Goal: Task Accomplishment & Management: Manage account settings

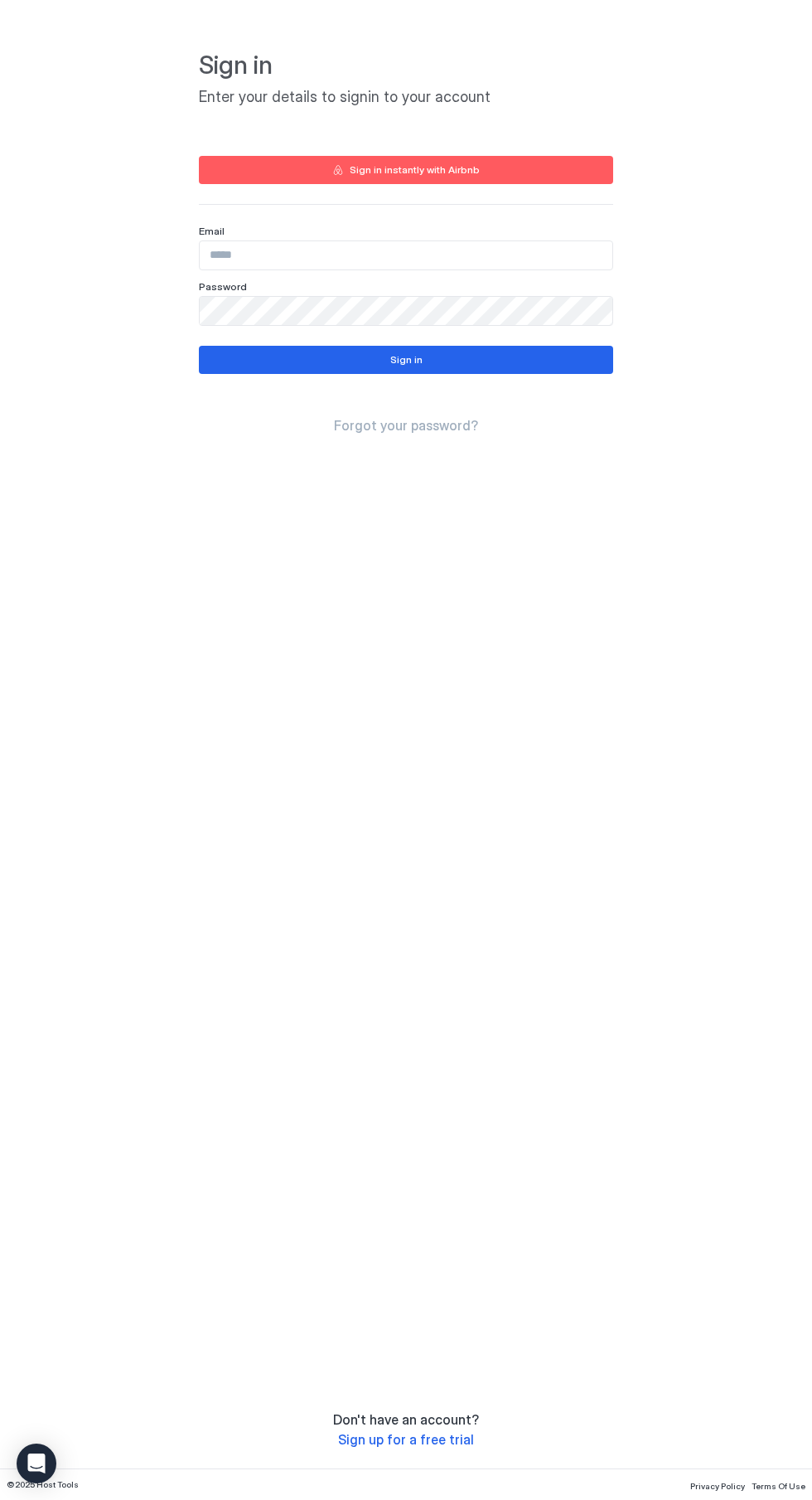
click at [252, 253] on input "Input Field" at bounding box center [405, 255] width 413 height 28
type input "**********"
click at [254, 356] on button "Sign in" at bounding box center [406, 360] width 414 height 28
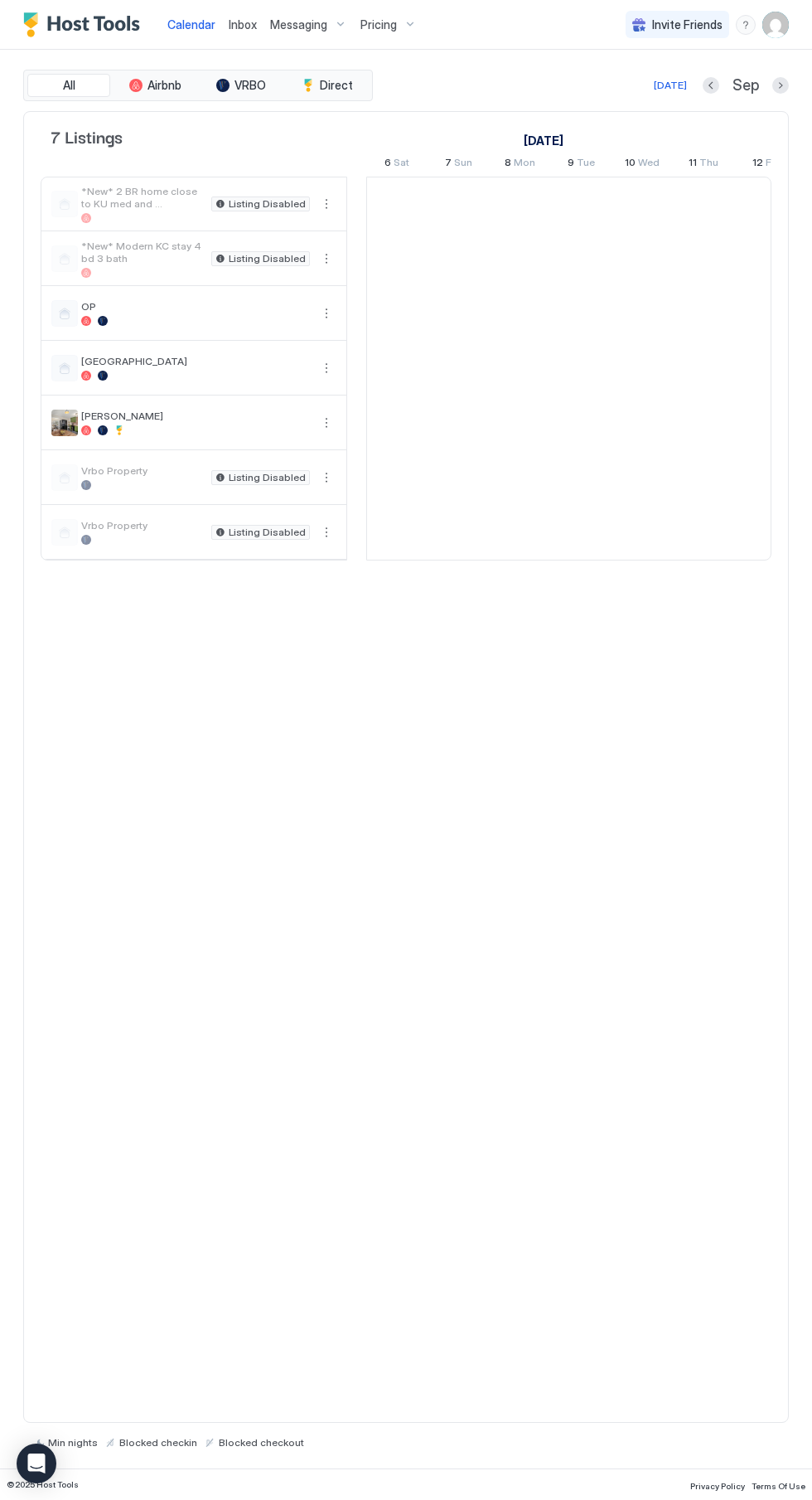
scroll to position [0, 921]
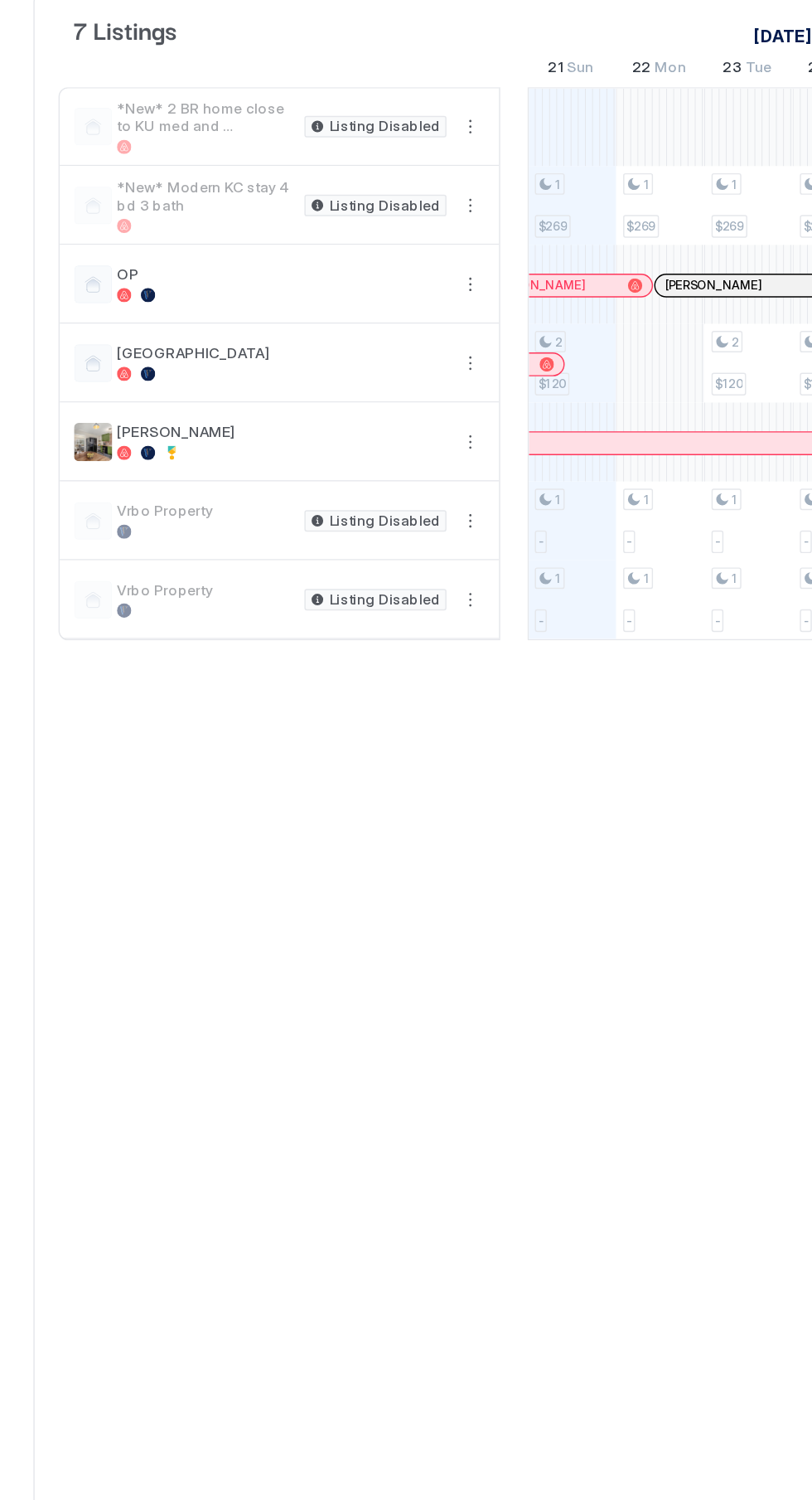
click at [322, 367] on button "More options" at bounding box center [326, 367] width 20 height 20
click at [263, 441] on span "Listing Settings" at bounding box center [297, 443] width 74 height 12
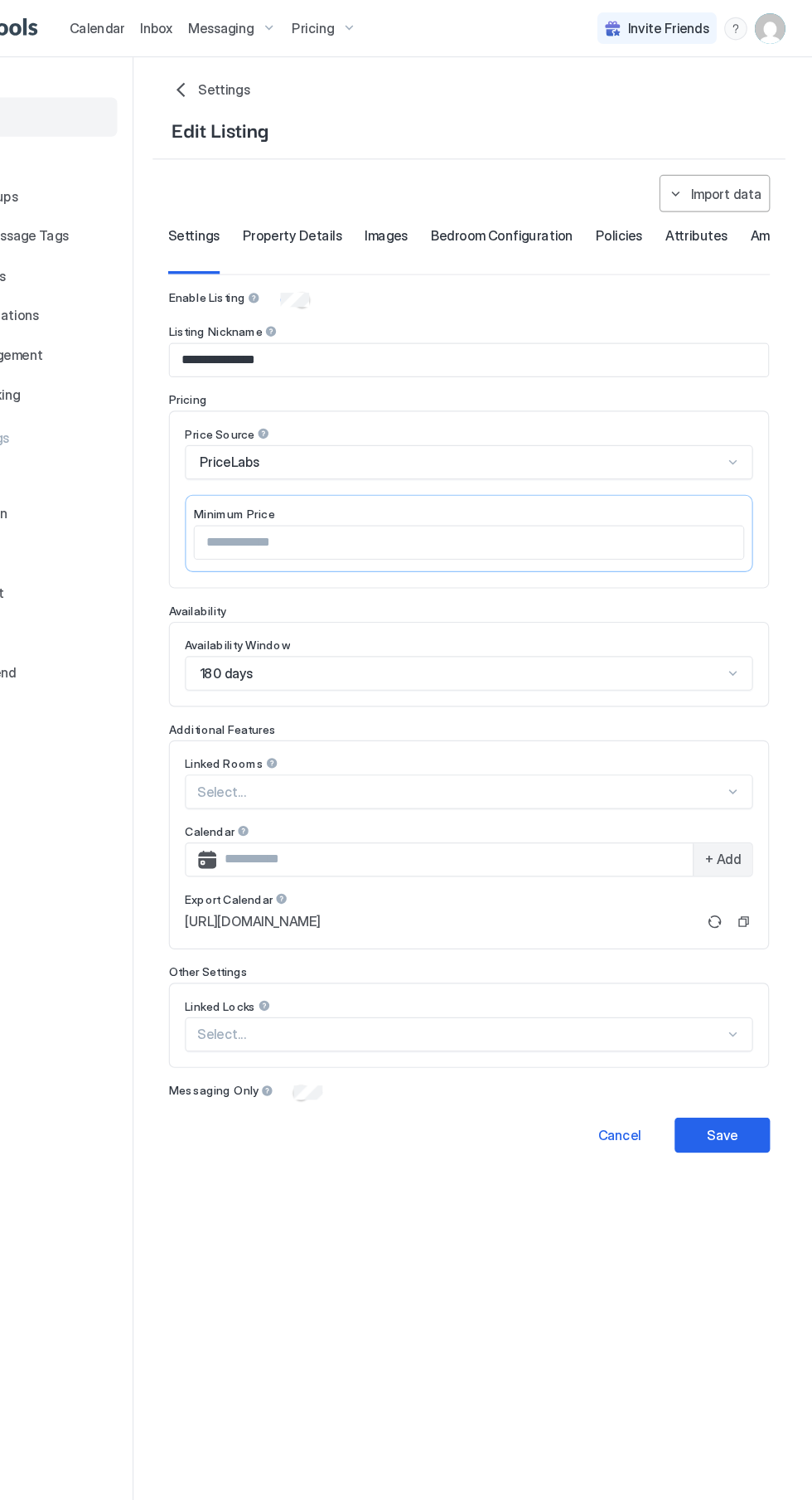
click at [342, 201] on span "Property Details" at bounding box center [360, 205] width 87 height 15
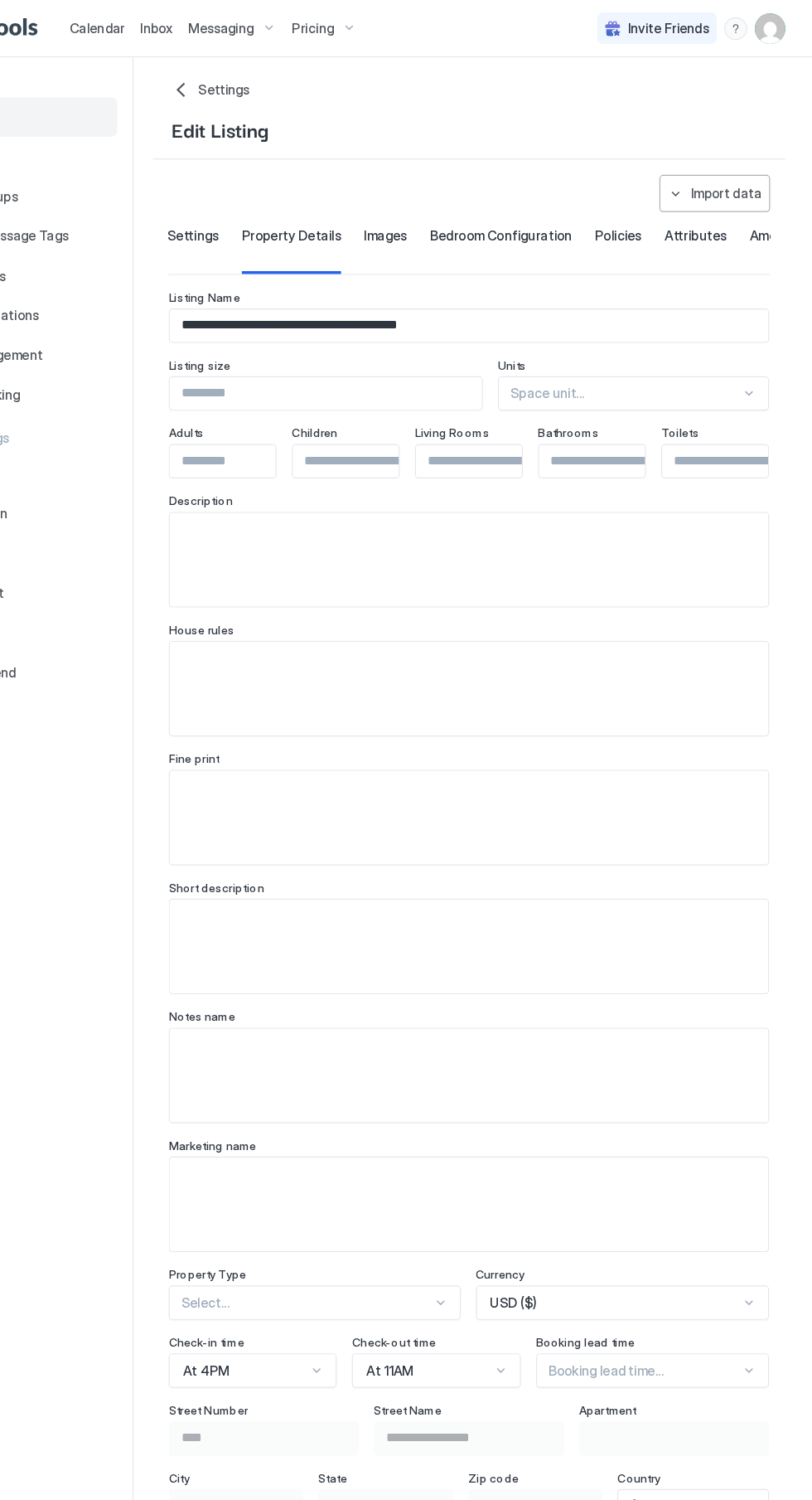
click at [265, 202] on span "Settings" at bounding box center [275, 205] width 45 height 15
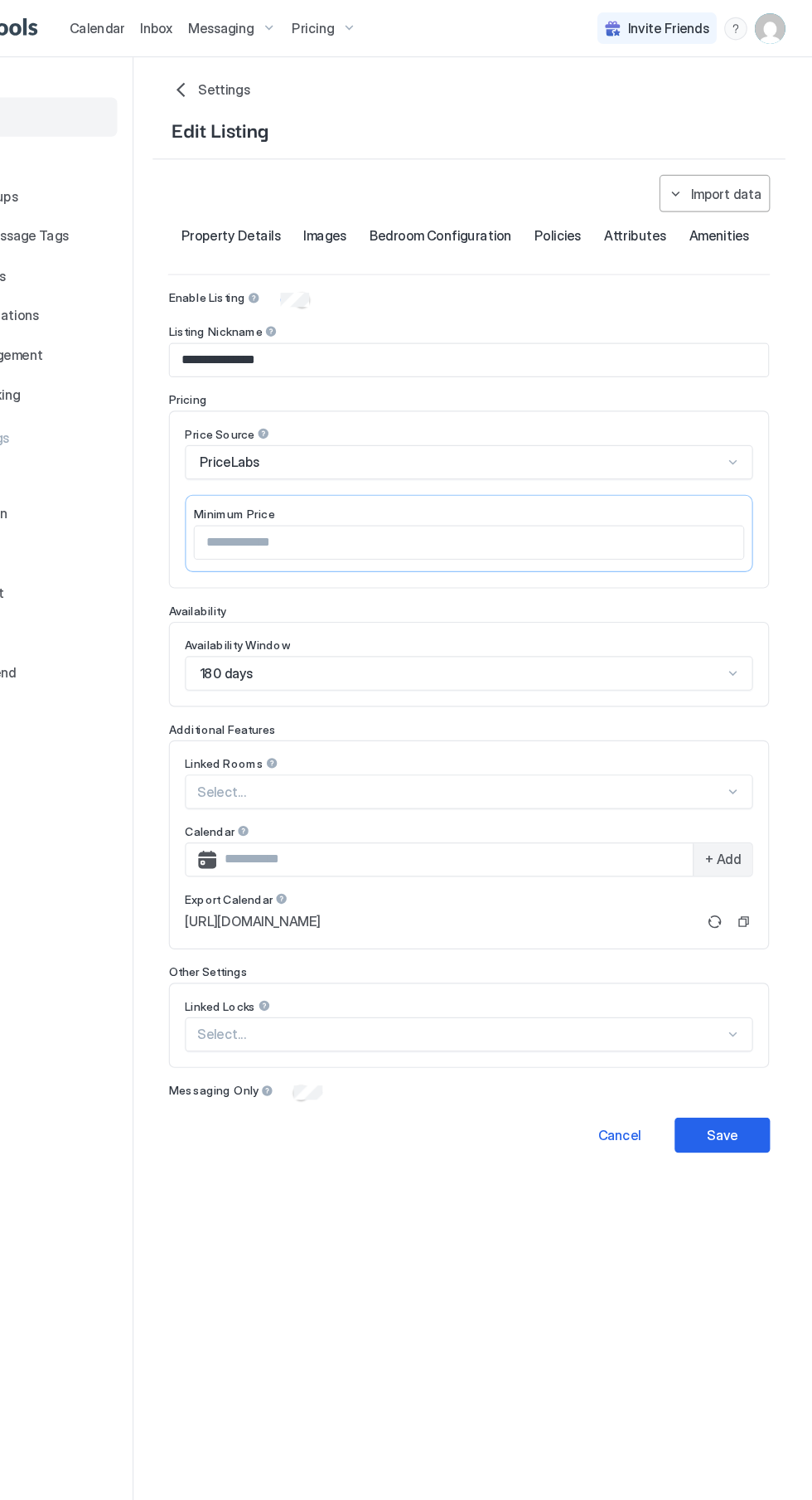
scroll to position [0, 114]
click at [379, 40] on button "Pricing" at bounding box center [388, 24] width 70 height 48
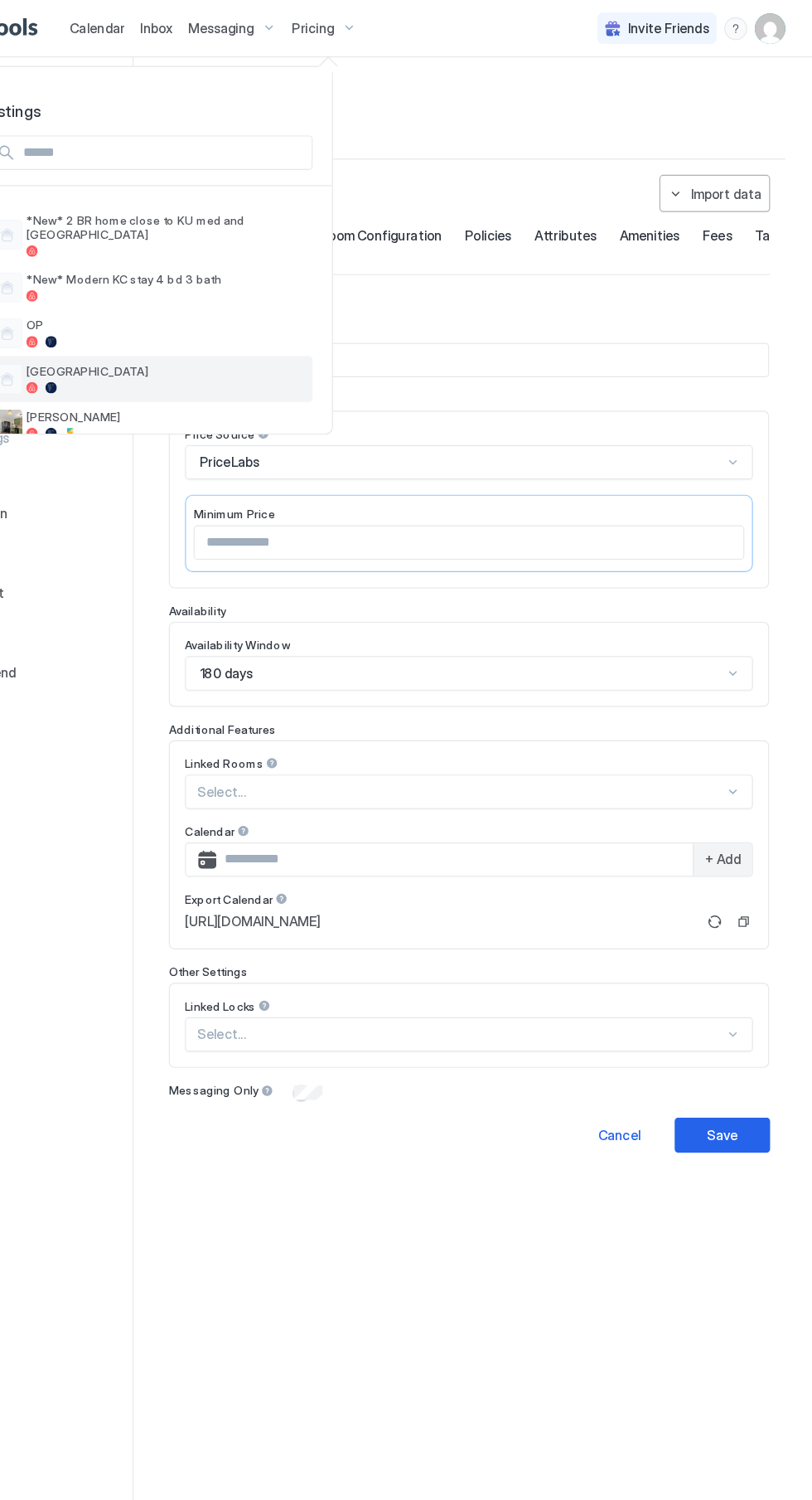
click at [157, 332] on div at bounding box center [251, 336] width 242 height 10
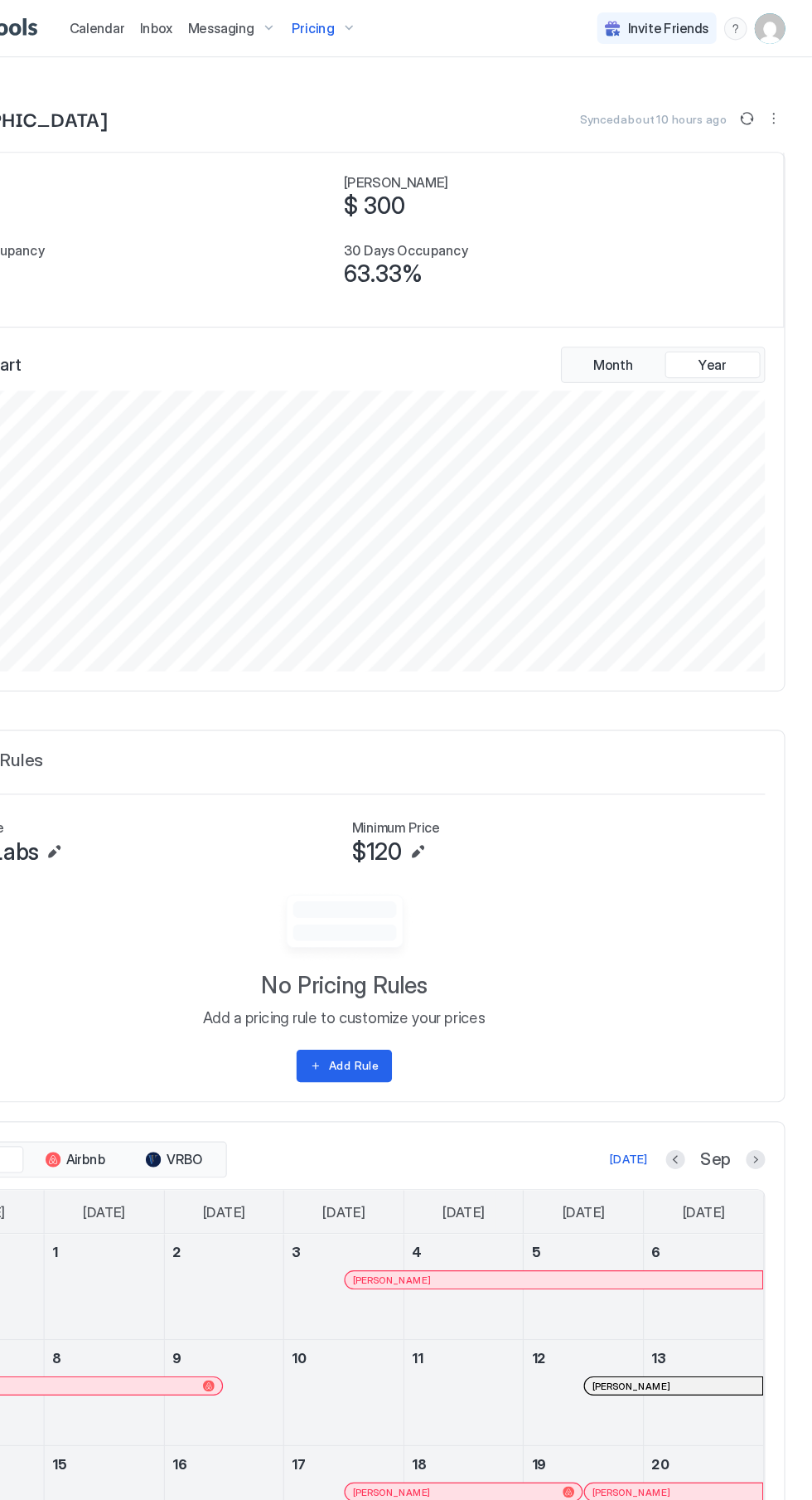
click at [769, 30] on img "User profile" at bounding box center [776, 24] width 26 height 26
click at [210, 87] on span "Settings" at bounding box center [209, 93] width 45 height 15
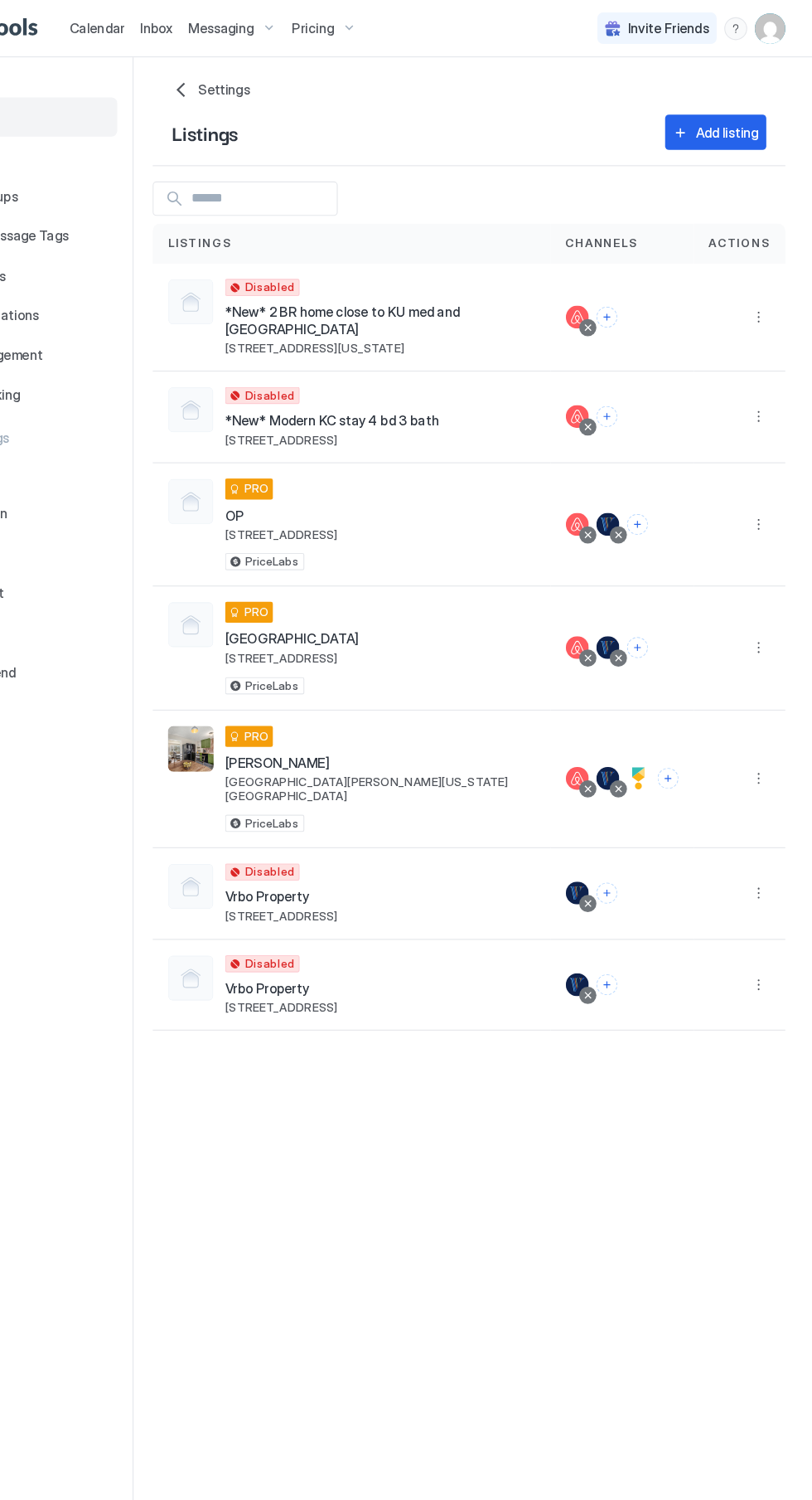
click at [770, 552] on button "More options" at bounding box center [765, 562] width 20 height 20
click at [333, 546] on div at bounding box center [406, 750] width 812 height 1500
click at [275, 525] on div at bounding box center [272, 542] width 40 height 40
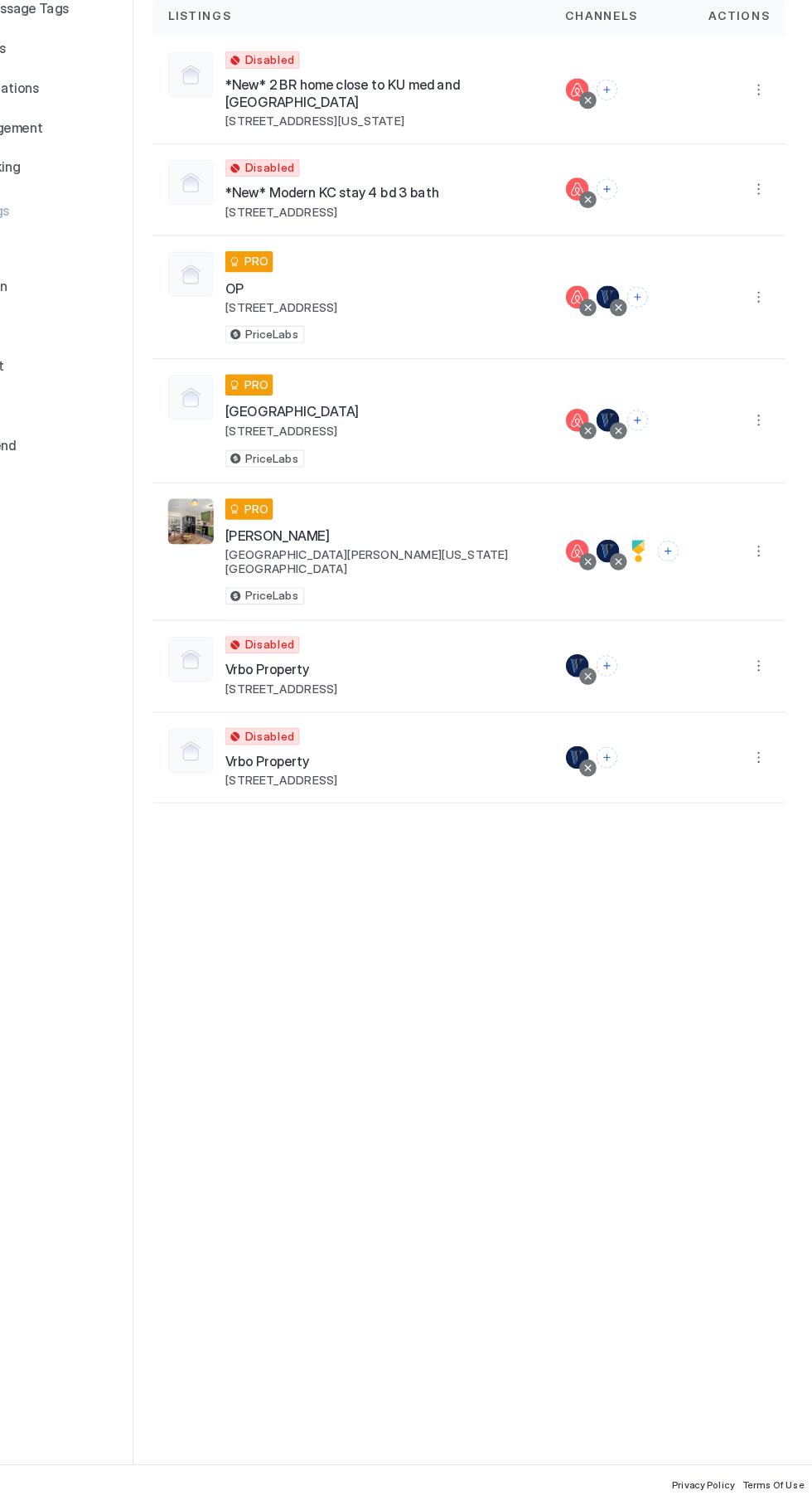
click at [774, 552] on button "More options" at bounding box center [765, 562] width 20 height 20
click at [327, 1307] on span "Airbnb Settings" at bounding box center [321, 1310] width 74 height 12
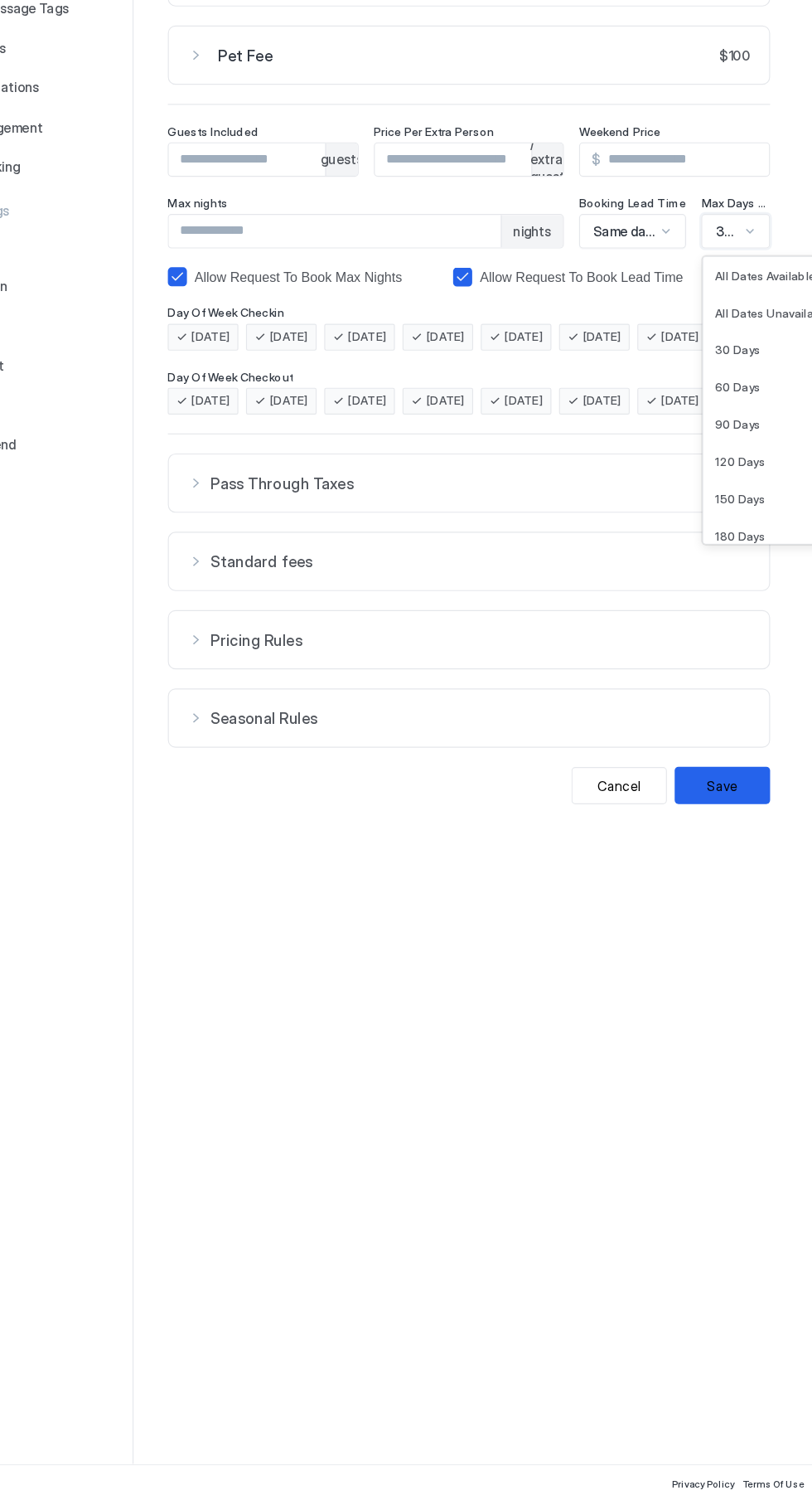
scroll to position [204, 0]
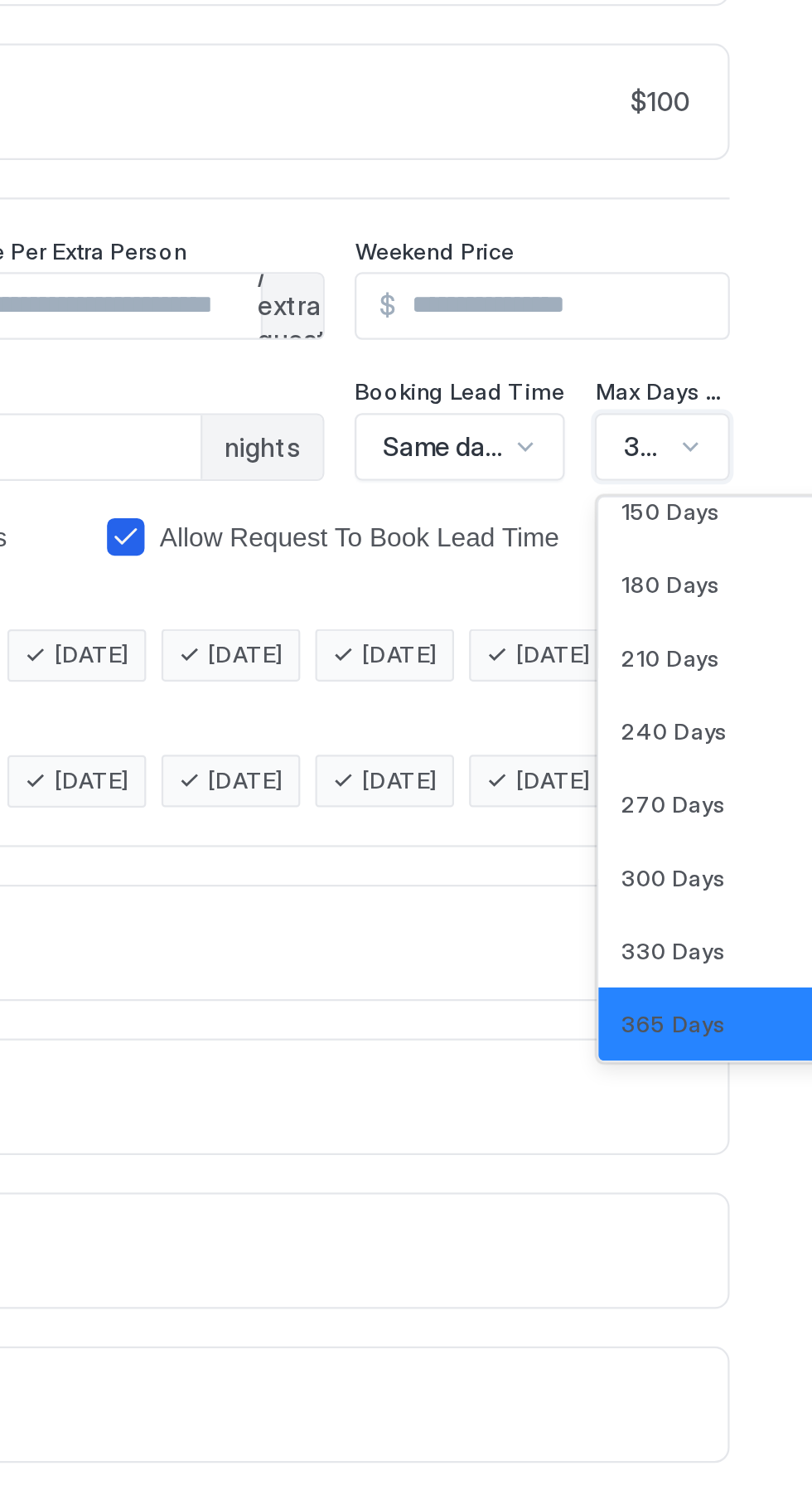
click at [557, 262] on button "Pet Fee $100" at bounding box center [514, 245] width 521 height 49
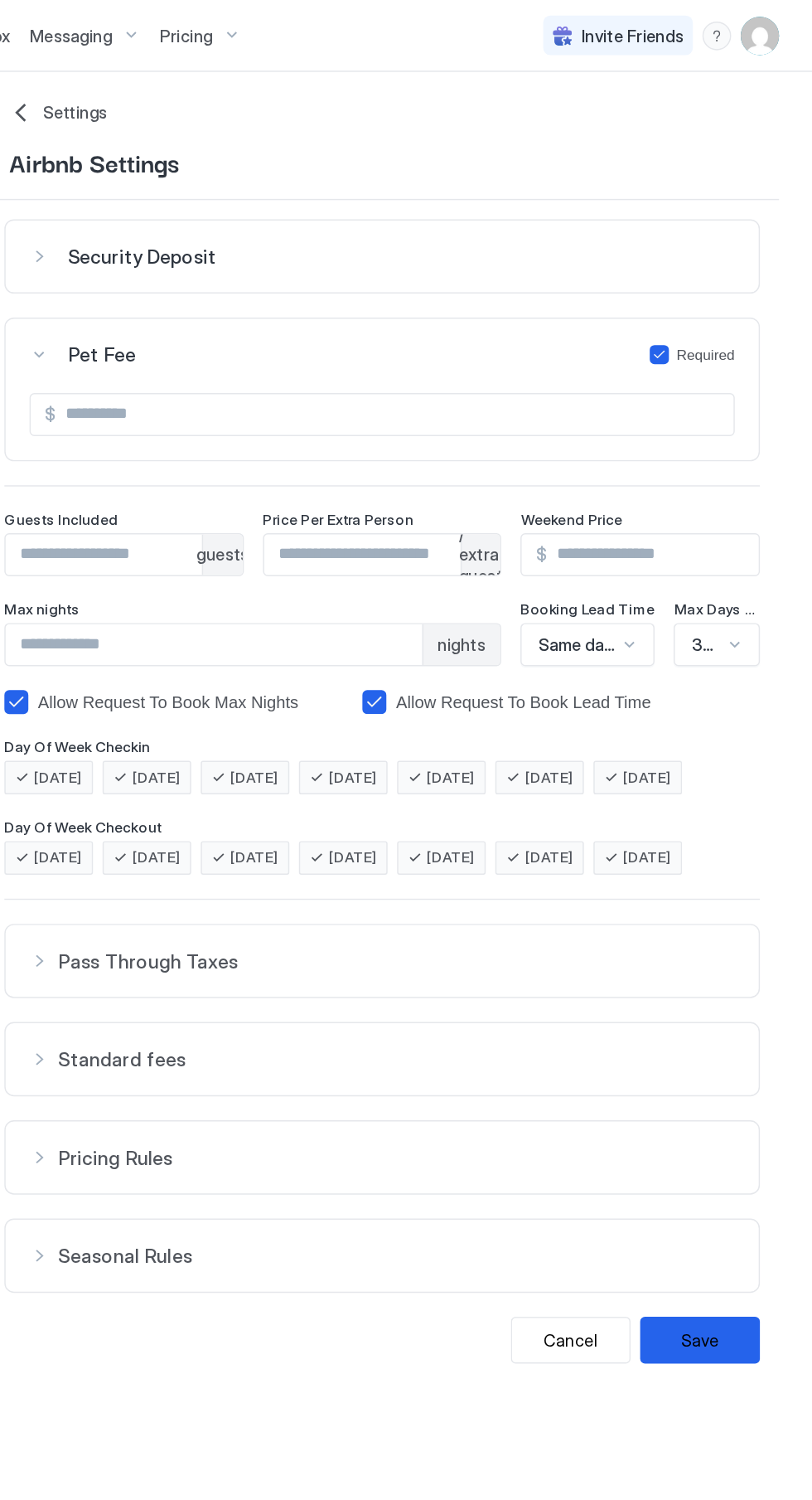
scroll to position [0, 0]
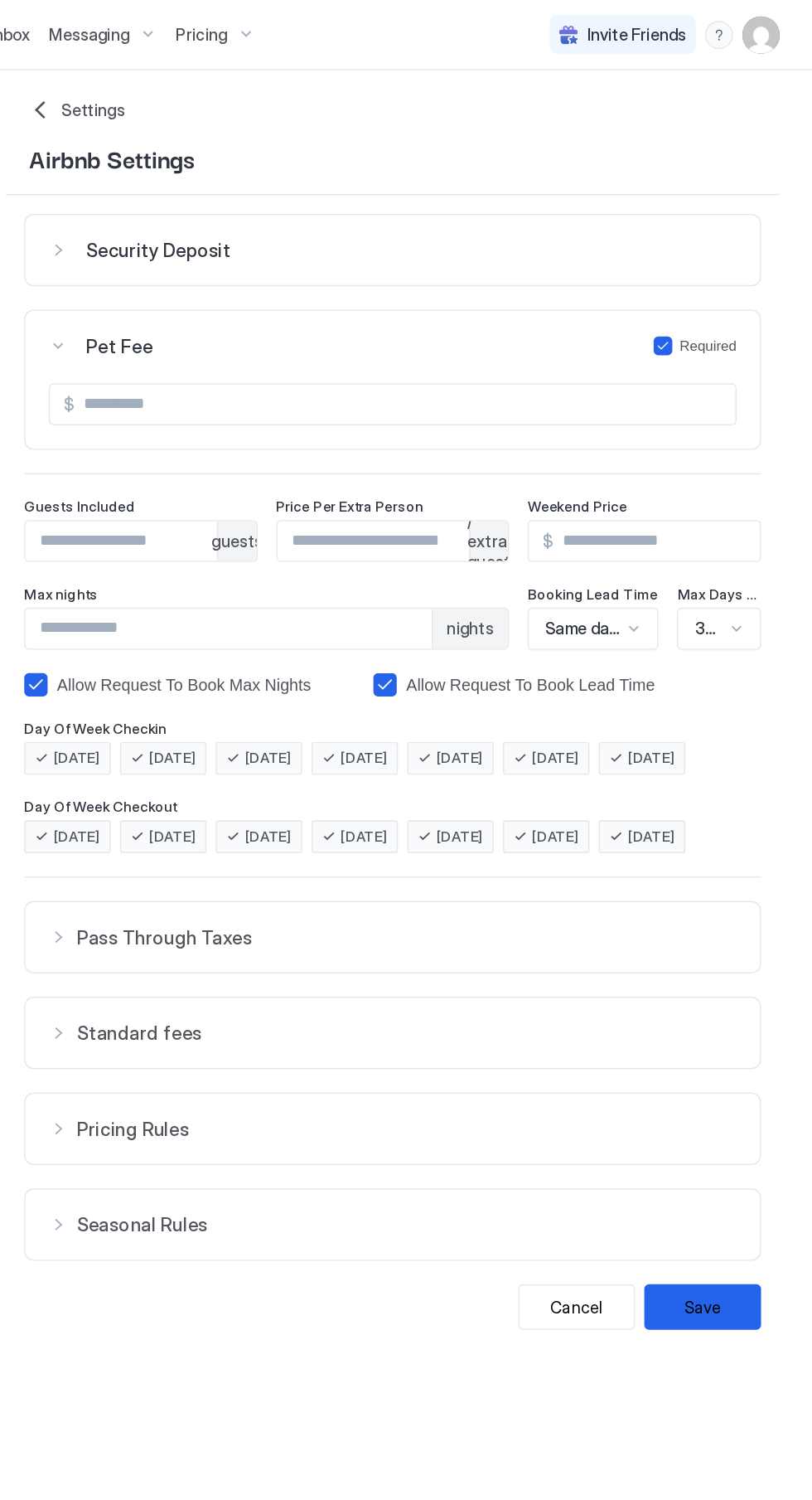
click at [279, 157] on button "Security Deposit" at bounding box center [514, 177] width 521 height 49
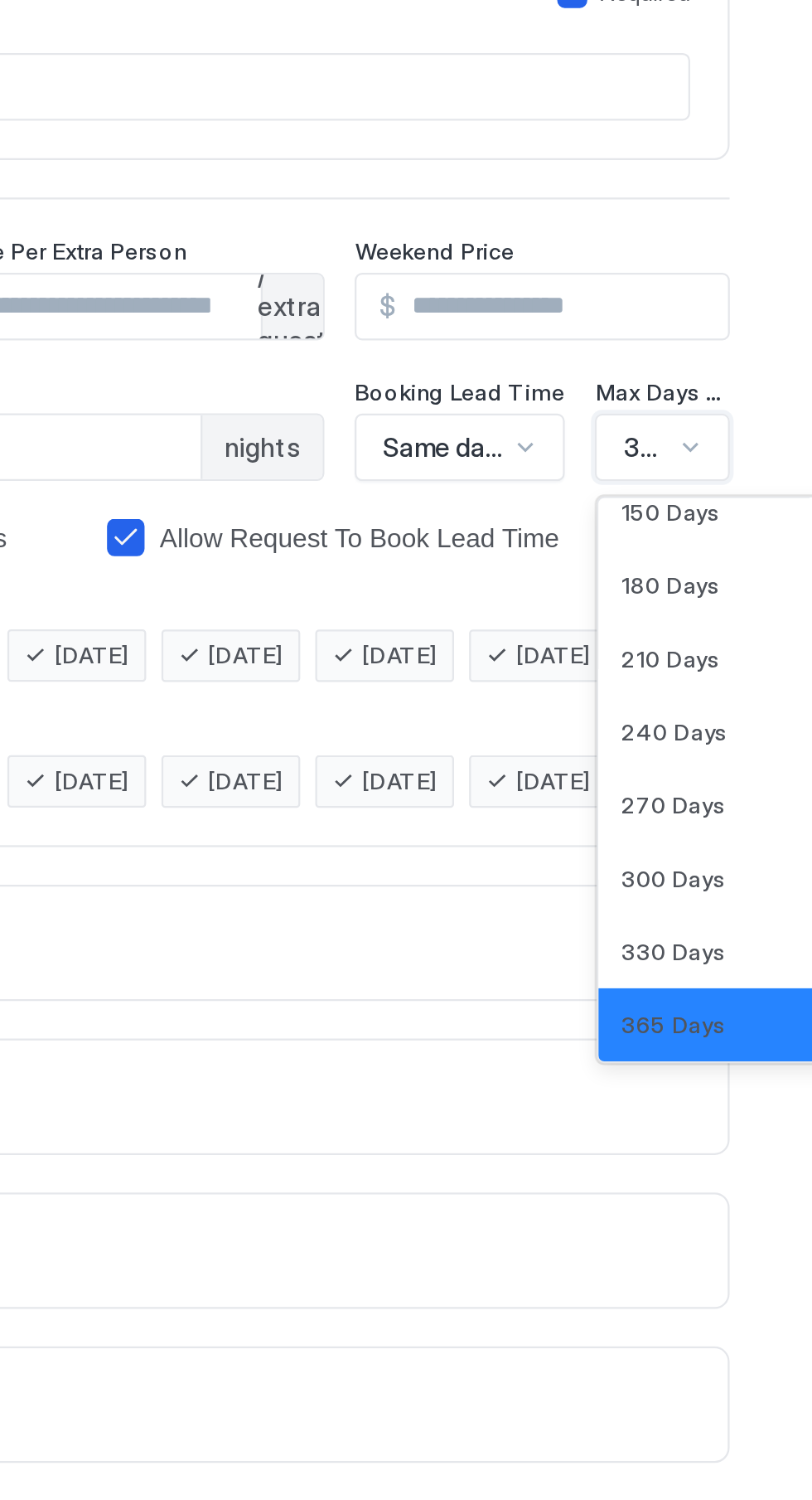
scroll to position [0, 23]
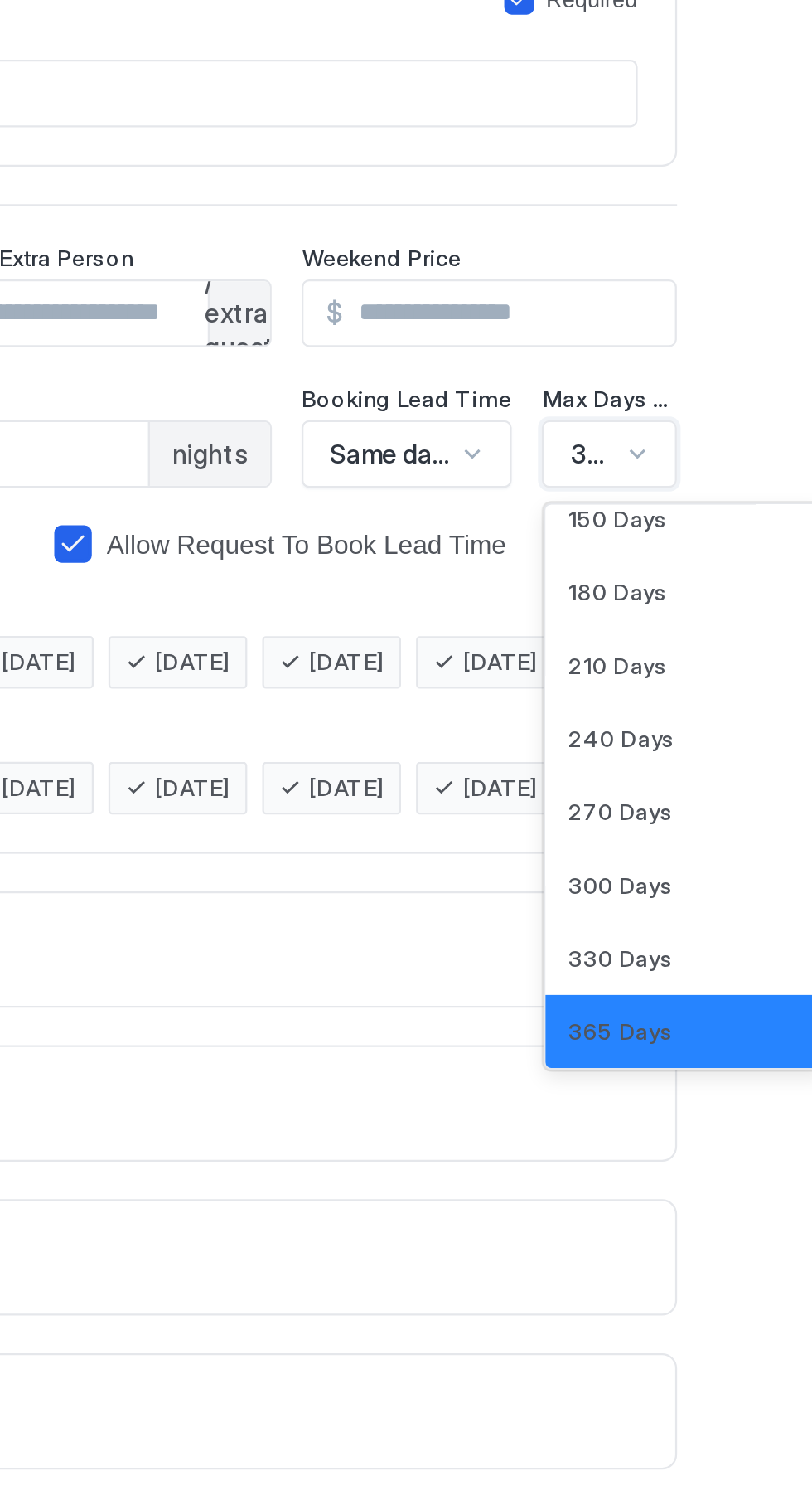
click at [748, 557] on div "180 Days" at bounding box center [755, 554] width 103 height 12
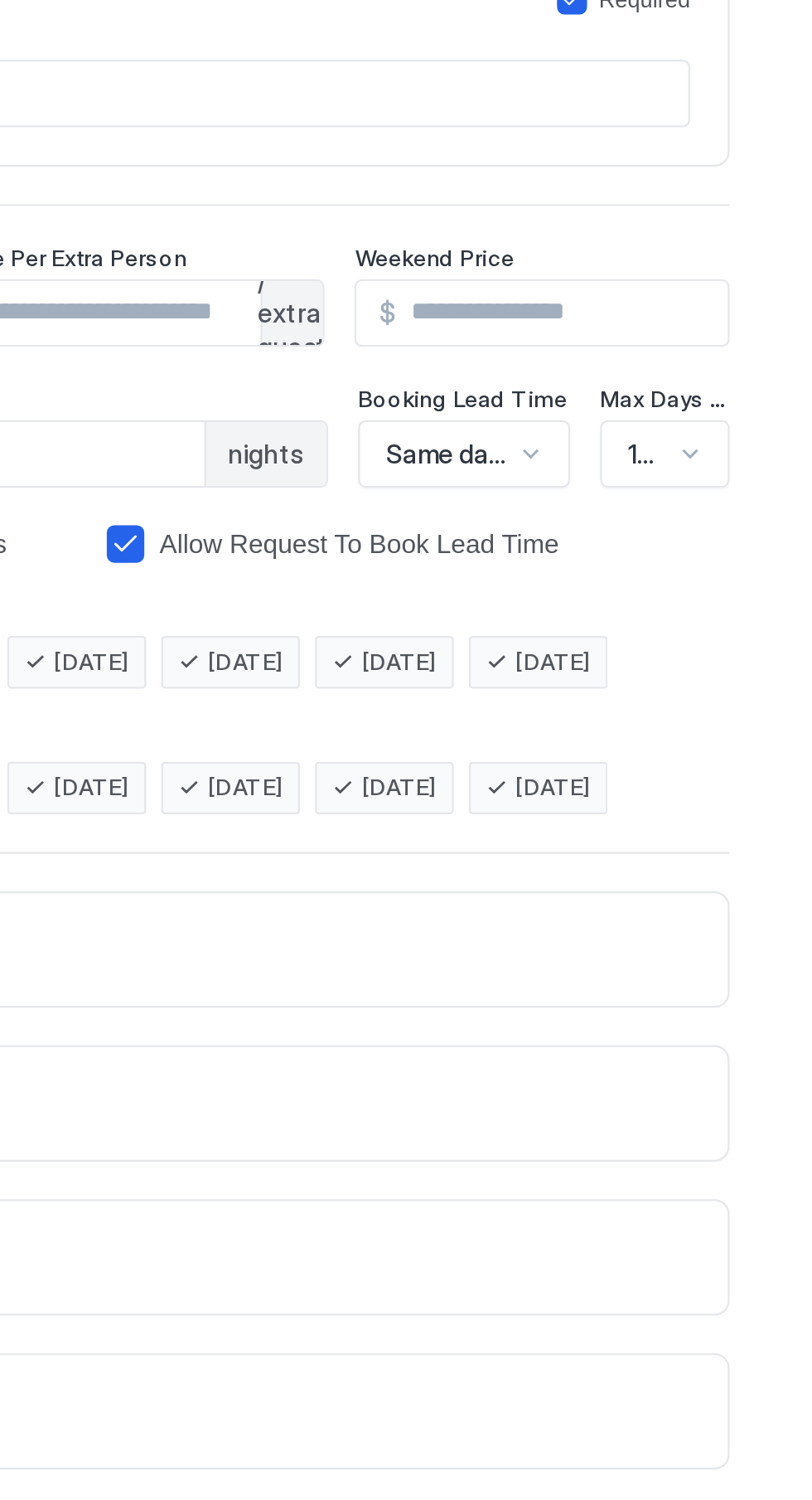
click at [786, 560] on div "Security Deposit Required $ Pet Fee Required $ *** Guests Included * guests Pri…" at bounding box center [514, 800] width 549 height 1297
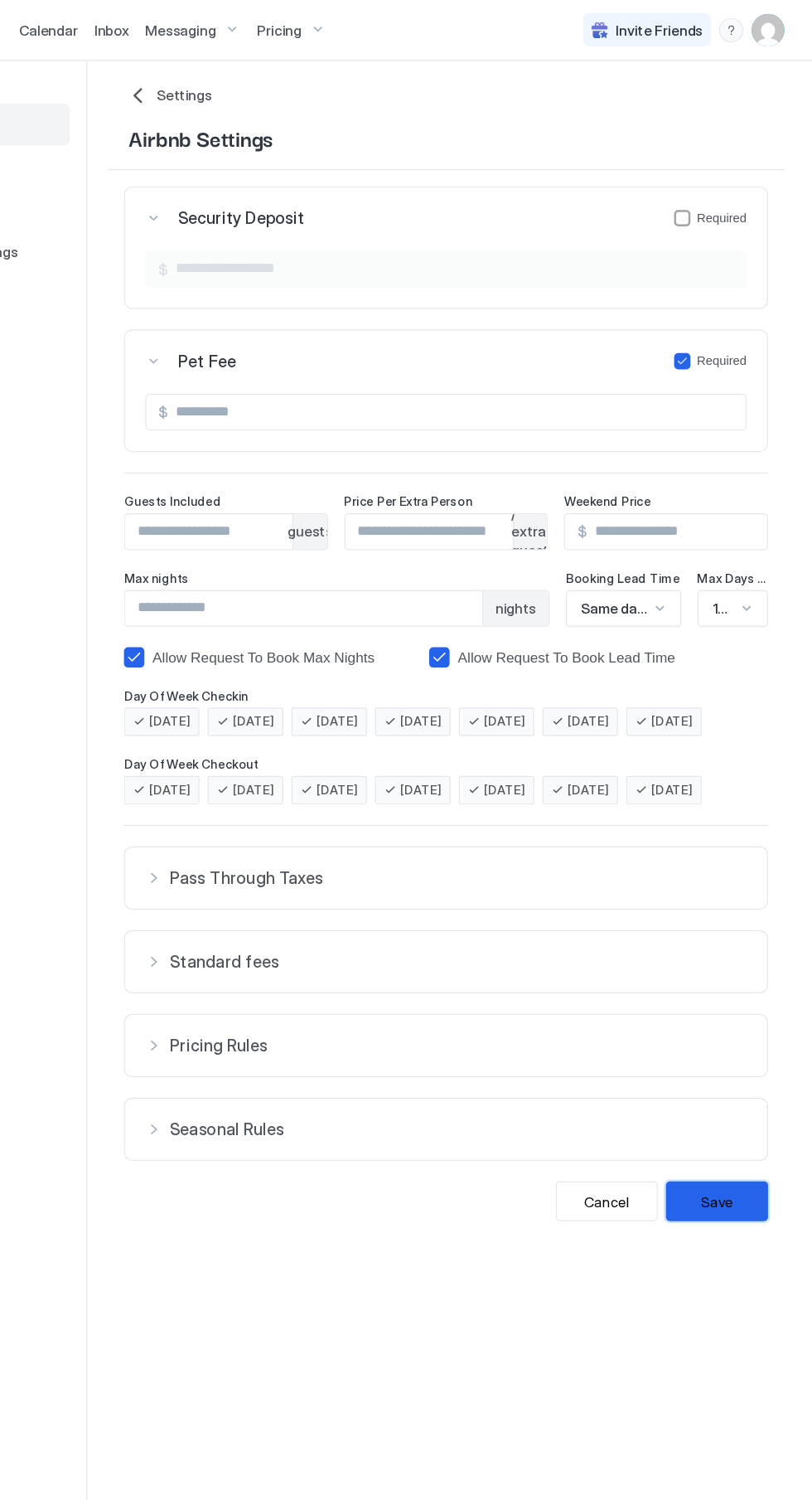
click at [749, 985] on button "Save" at bounding box center [734, 975] width 83 height 33
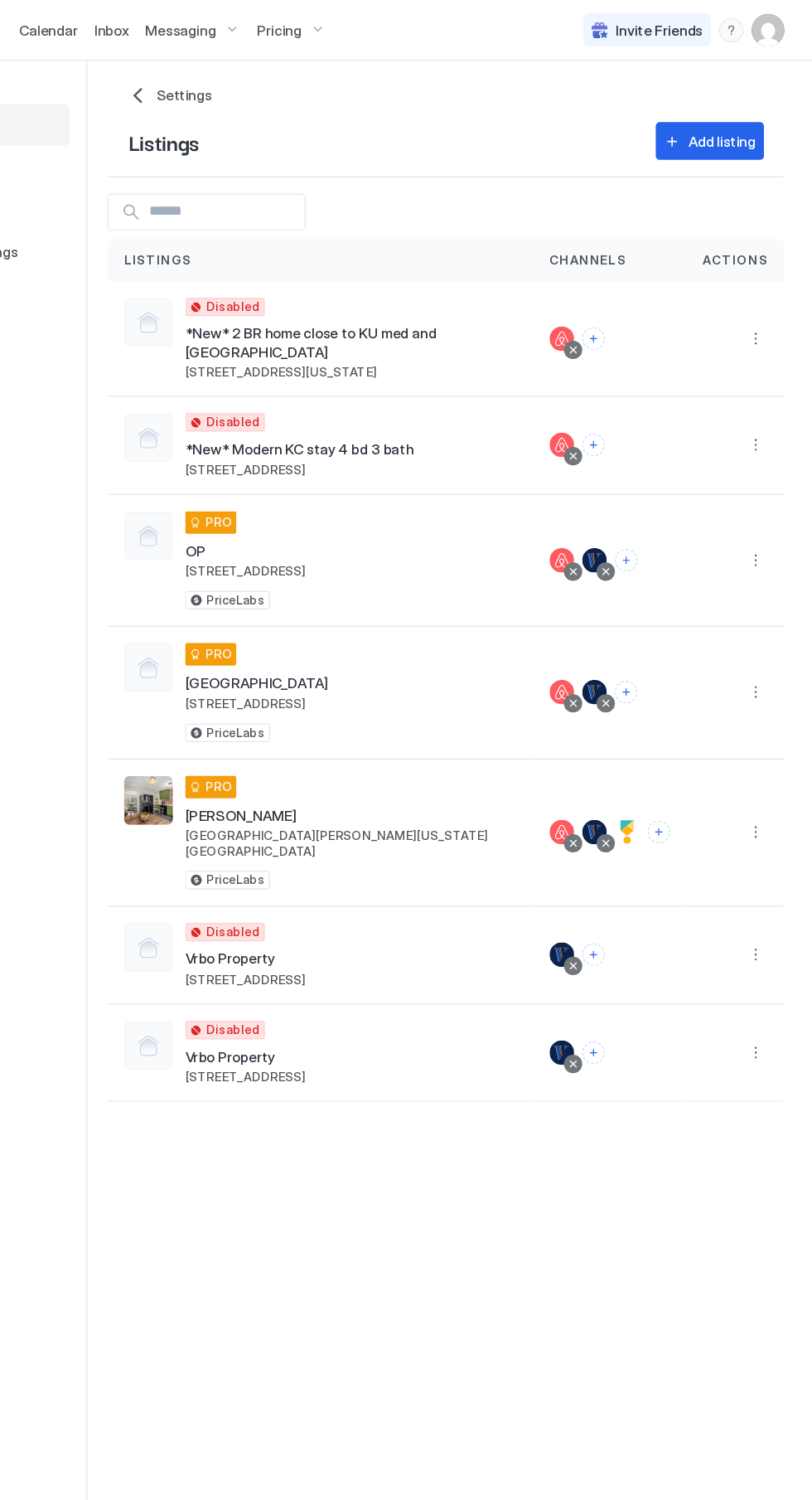
click at [278, 79] on div "Settings" at bounding box center [514, 78] width 516 height 17
click at [769, 552] on button "More options" at bounding box center [765, 562] width 20 height 20
click at [774, 567] on div at bounding box center [406, 750] width 812 height 1500
click at [768, 552] on button "More options" at bounding box center [765, 562] width 20 height 20
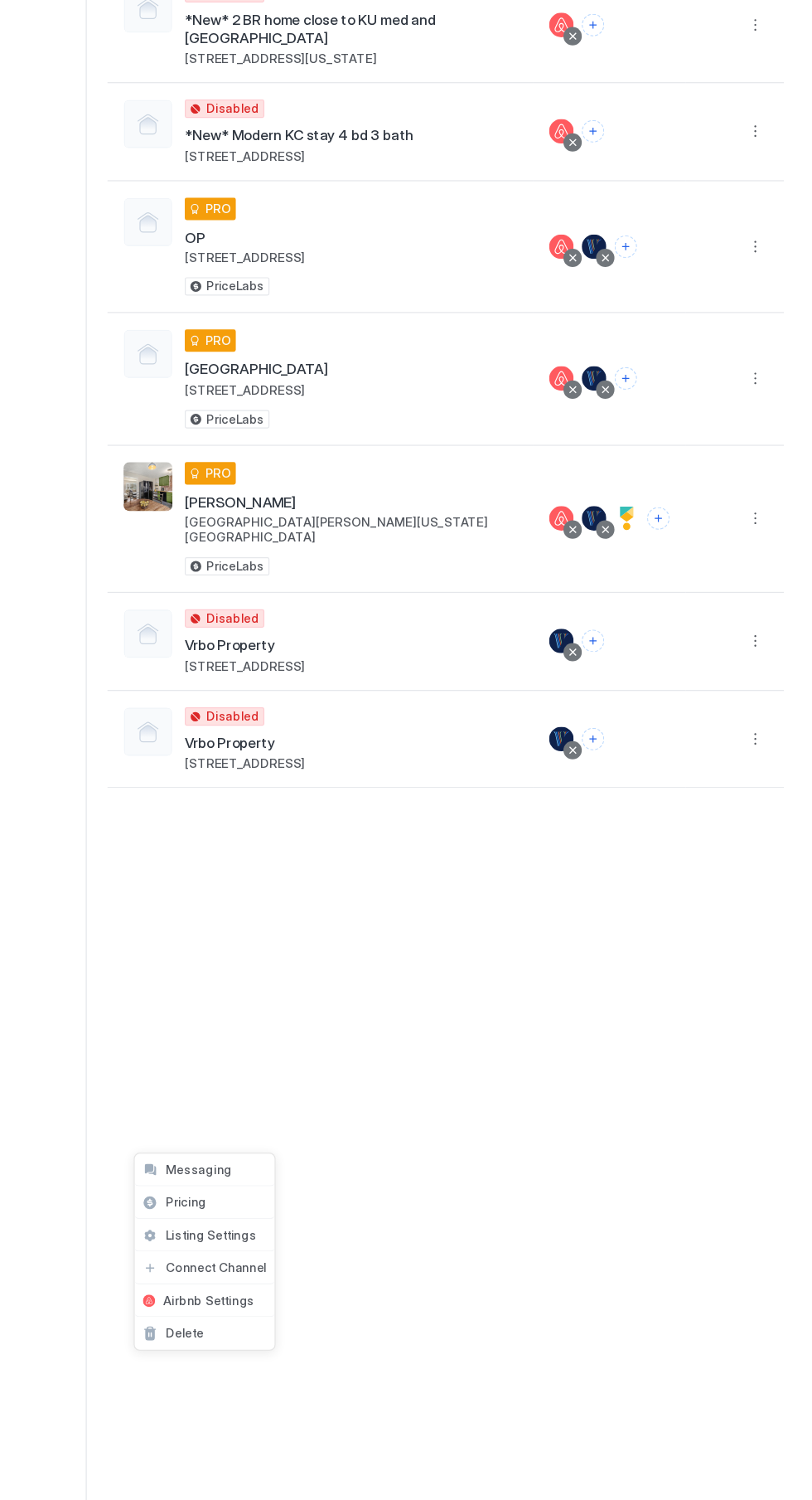
click at [290, 1257] on span "Listing Settings" at bounding box center [323, 1257] width 74 height 12
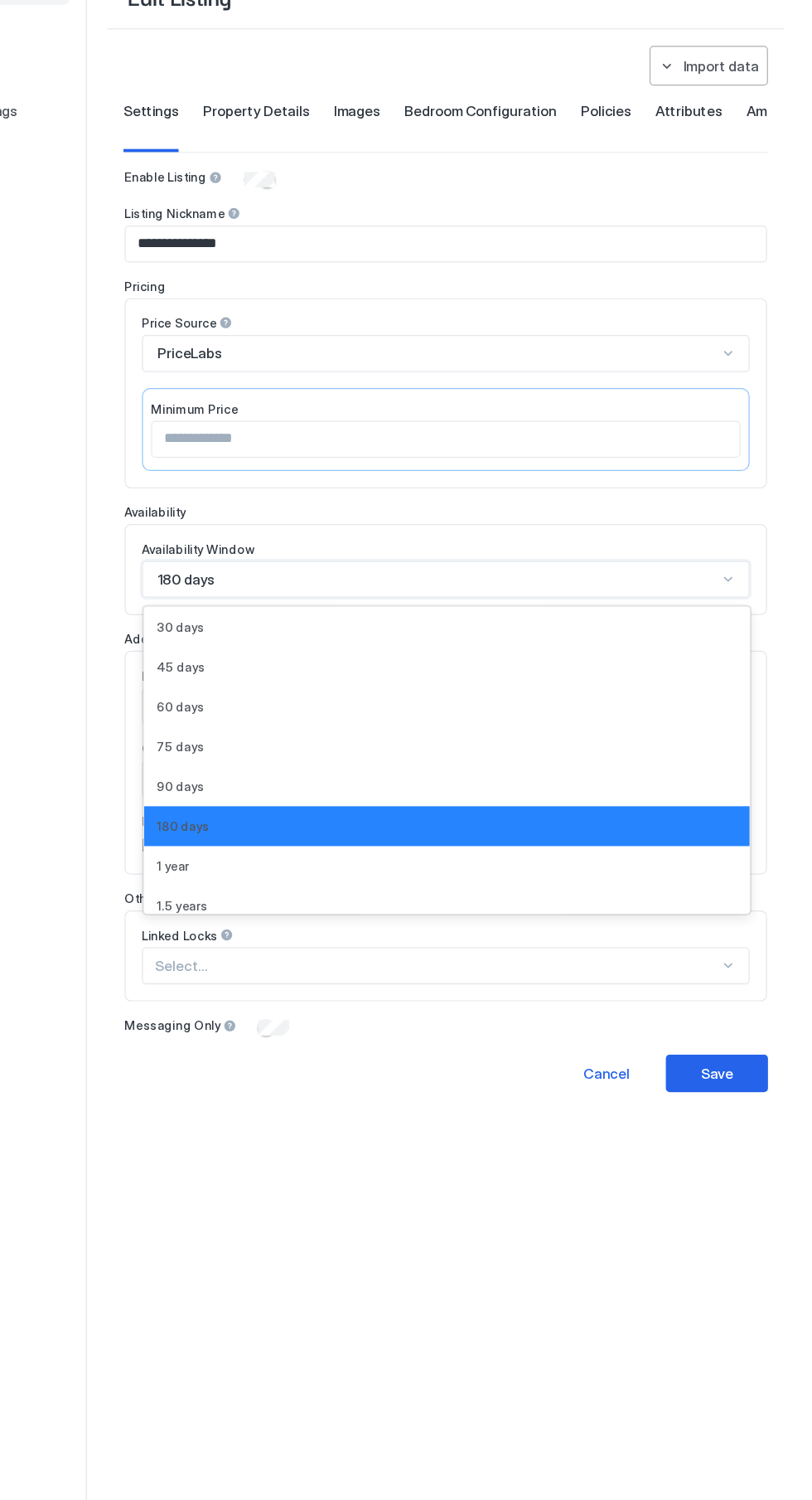
click at [279, 582] on input "text" at bounding box center [279, 584] width 3 height 15
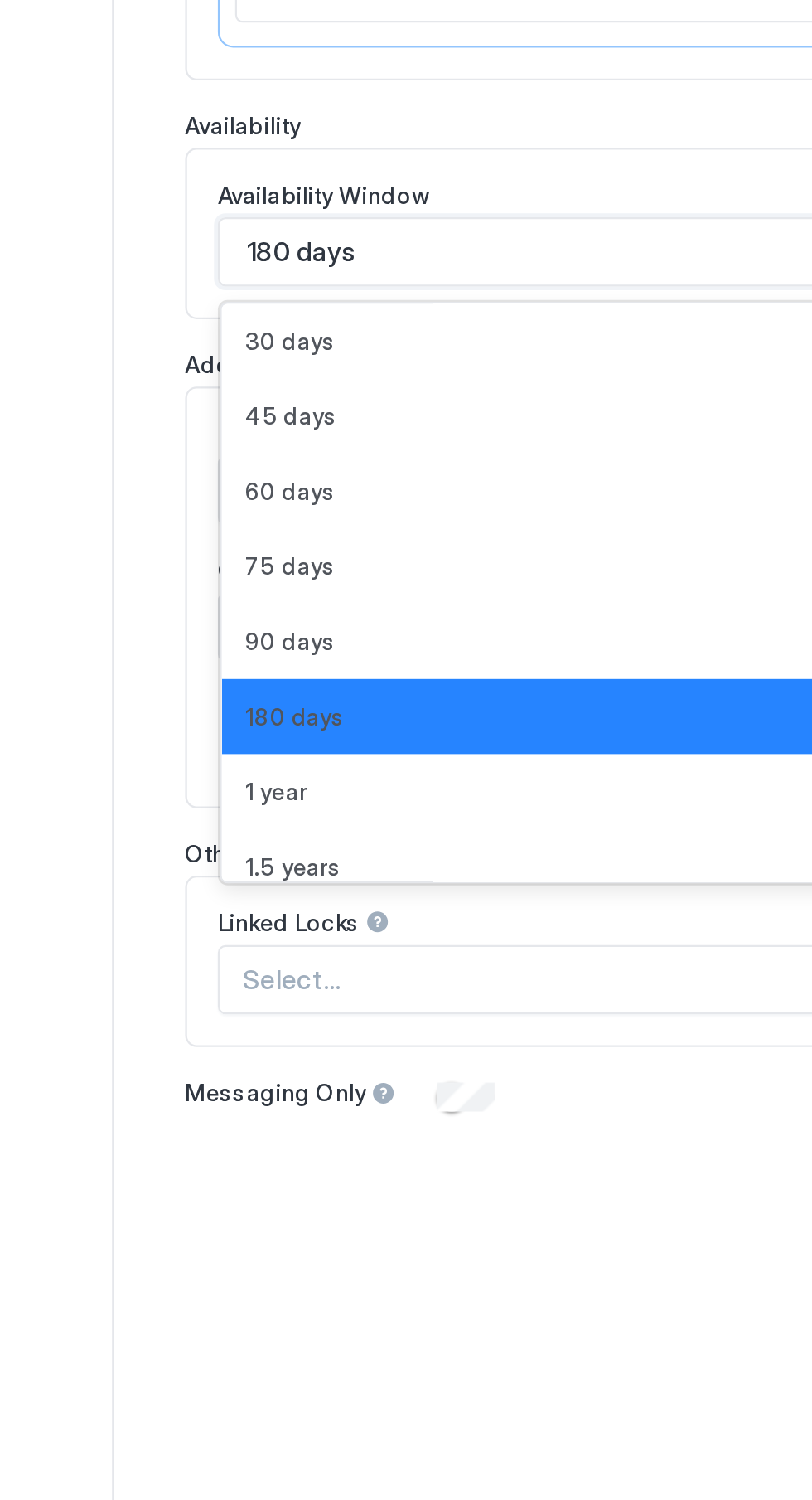
click at [300, 752] on span "90 days" at bounding box center [299, 752] width 39 height 12
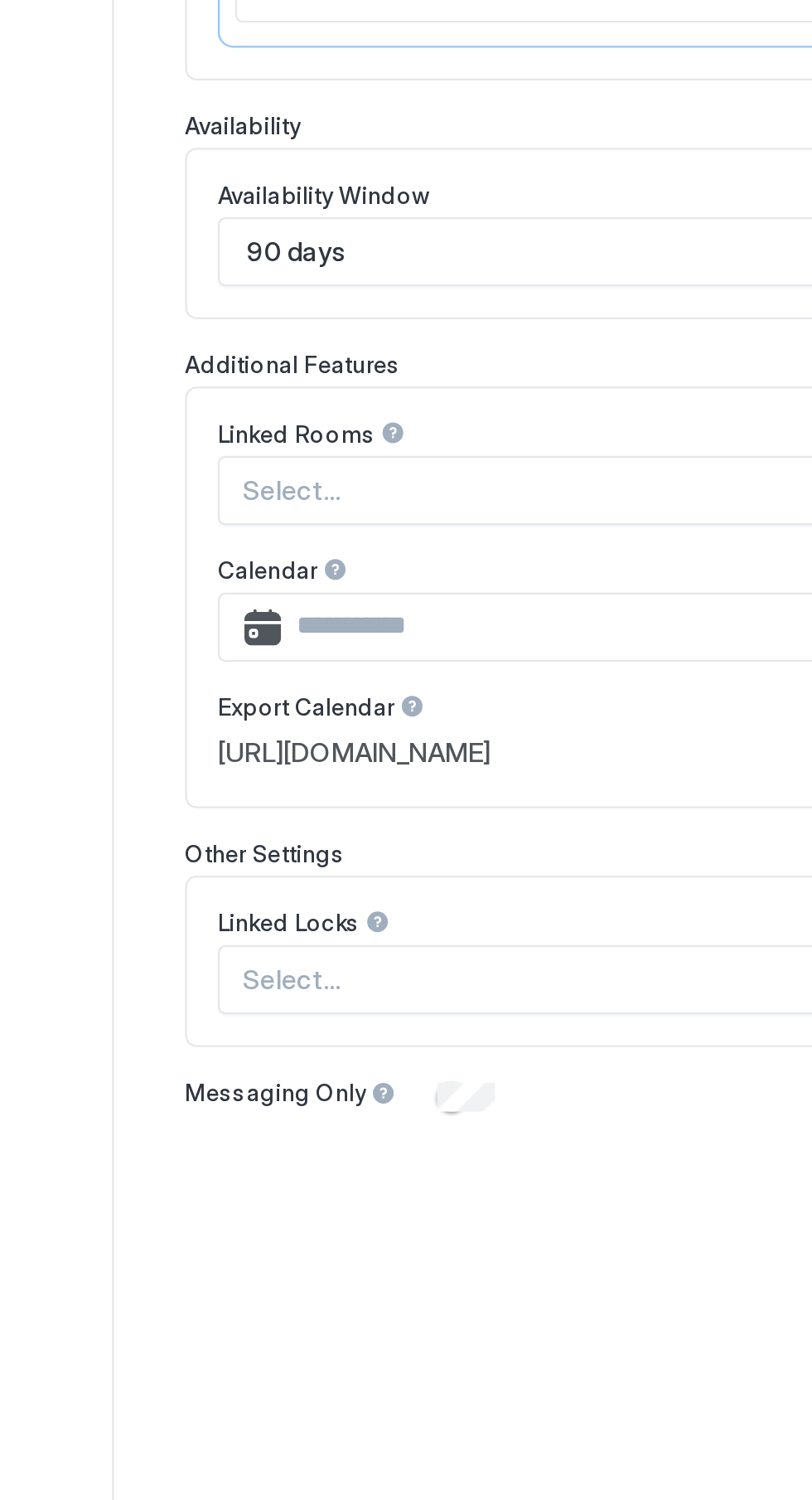
click at [205, 718] on div "Settings Listings Channels Listing Groups Custom Message Tags Smart Locks API &…" at bounding box center [123, 758] width 199 height 1418
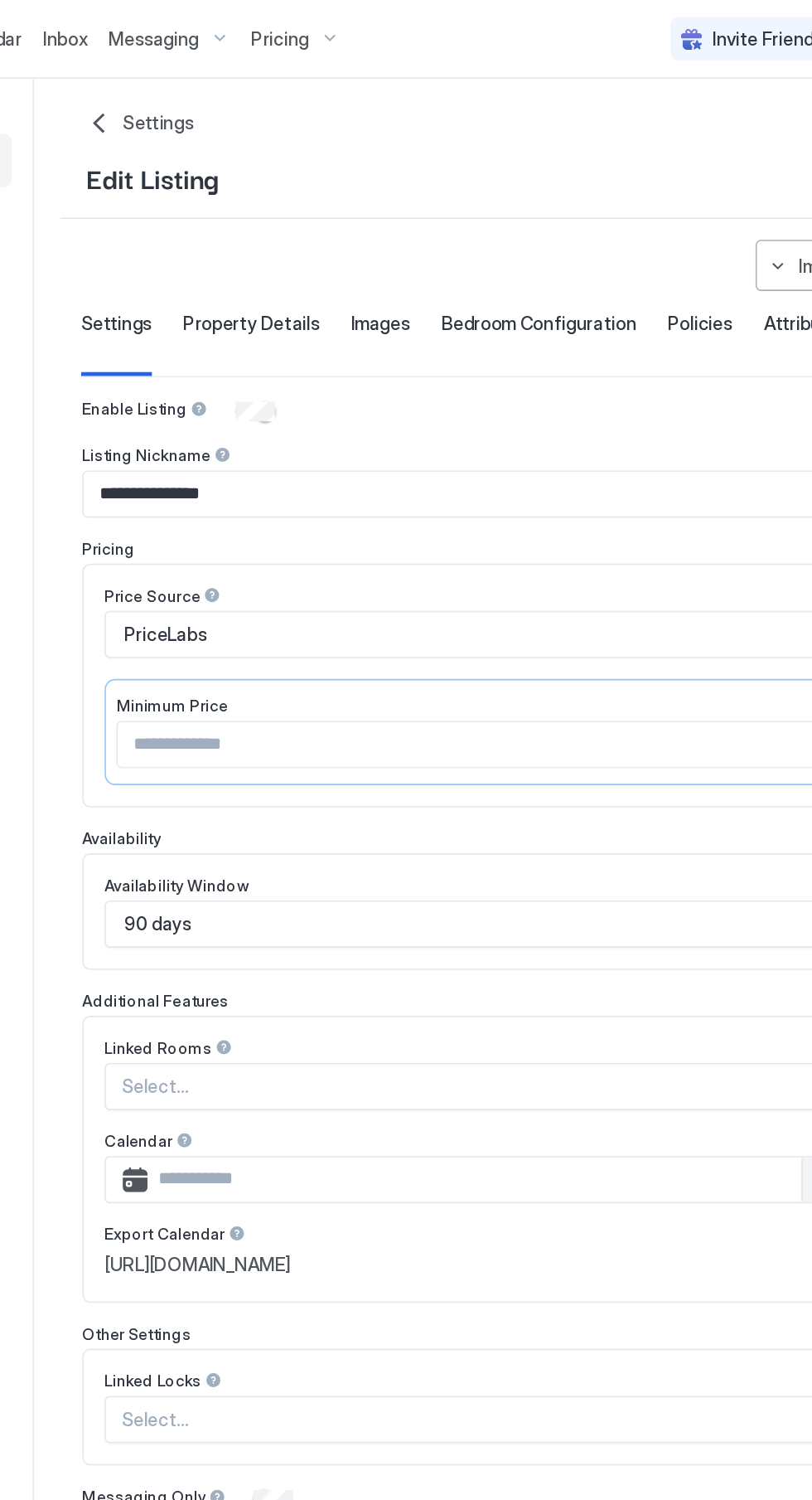
click at [356, 202] on span "Property Details" at bounding box center [360, 205] width 87 height 15
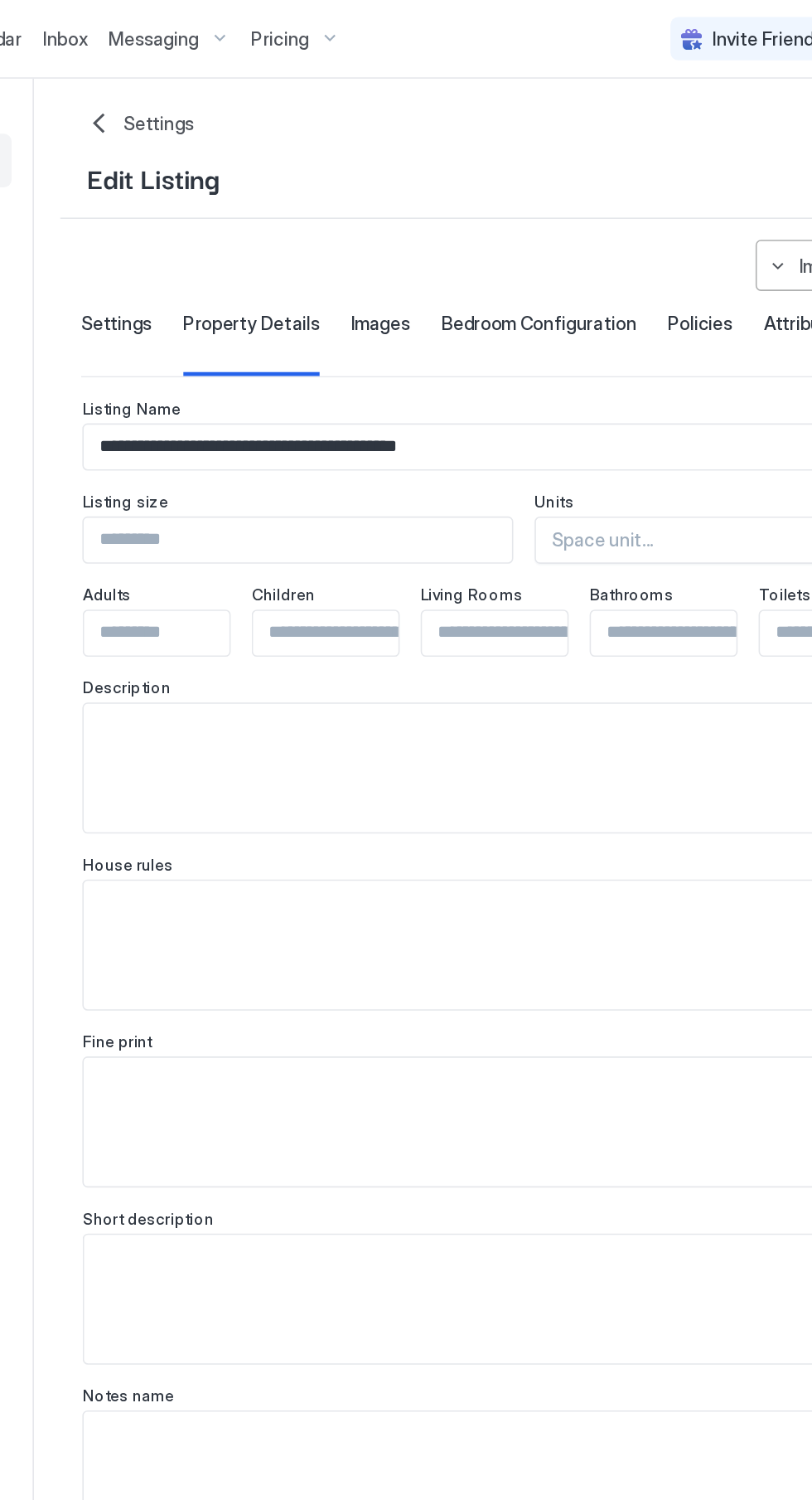
click at [267, 211] on div "Settings" at bounding box center [275, 218] width 45 height 41
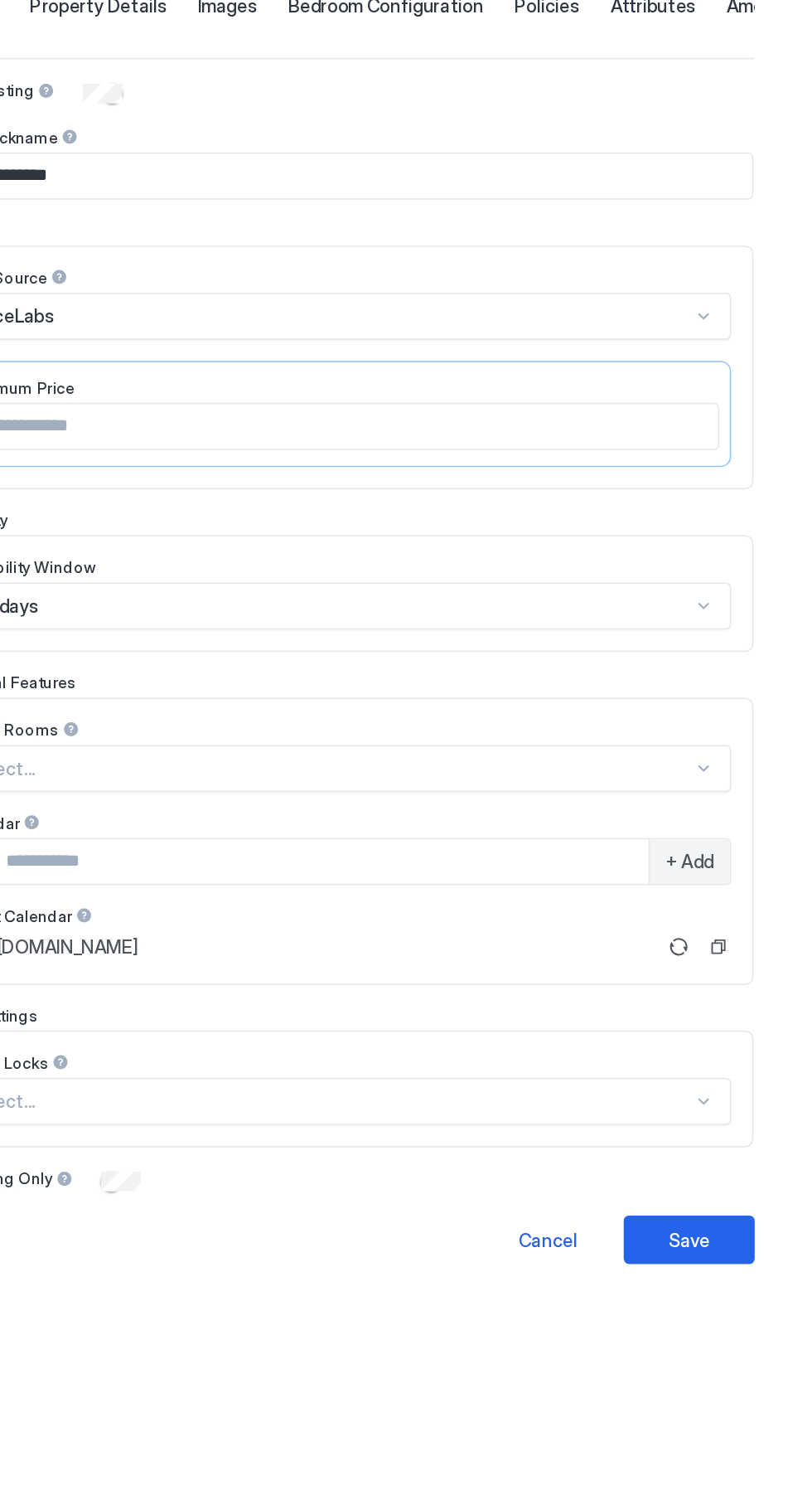
click at [741, 981] on div "Save" at bounding box center [734, 985] width 26 height 18
